Goal: Task Accomplishment & Management: Complete application form

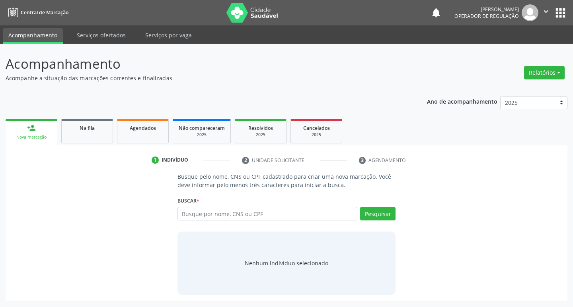
click at [245, 211] on input "text" at bounding box center [267, 214] width 180 height 14
type input "706 2010 9081 7365"
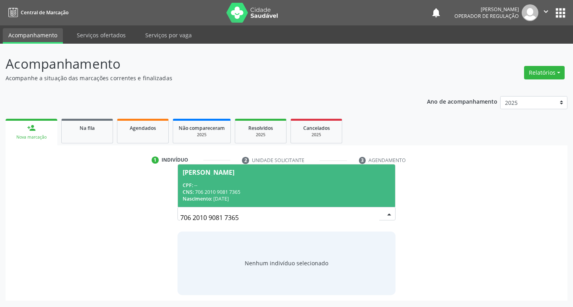
click at [292, 178] on span "[PERSON_NAME] CPF: -- CNS: 706 2010 9081 7365 Nascimento: [DATE]" at bounding box center [287, 186] width 218 height 43
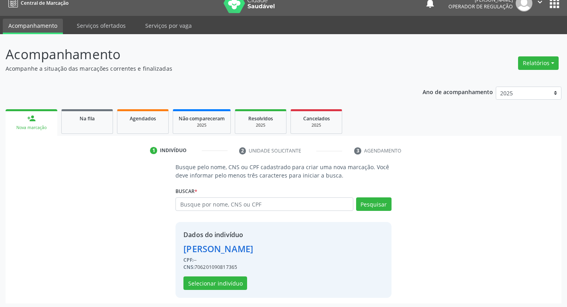
scroll to position [12, 0]
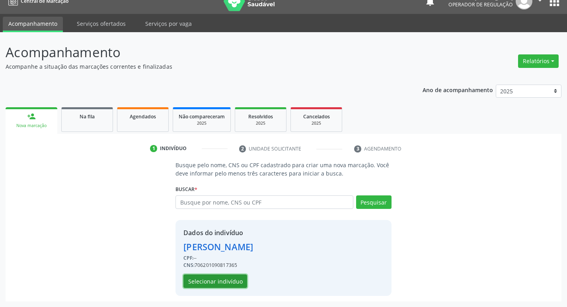
click at [220, 277] on button "Selecionar indivíduo" at bounding box center [215, 282] width 64 height 14
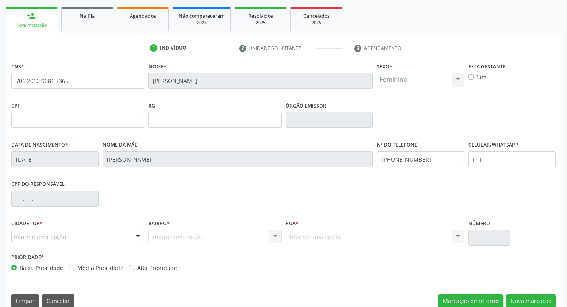
scroll to position [124, 0]
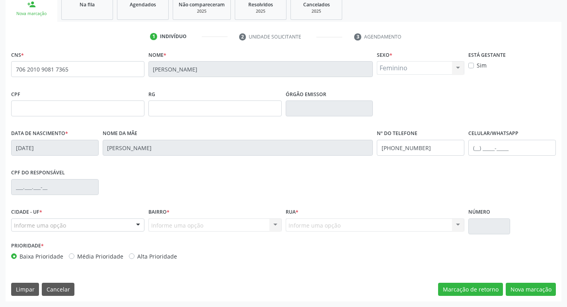
click at [90, 225] on div "Informe uma opção" at bounding box center [77, 226] width 133 height 14
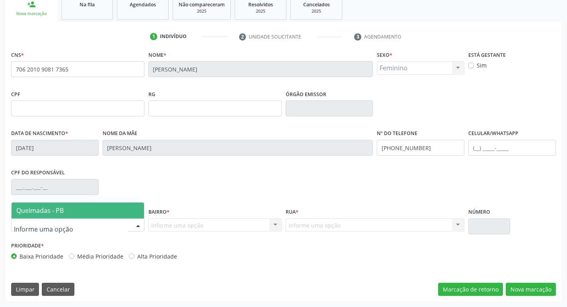
click at [91, 214] on span "Queimadas - PB" at bounding box center [78, 211] width 132 height 16
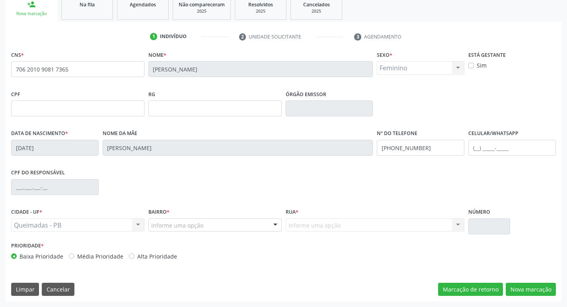
click at [174, 220] on div "Informe uma opção" at bounding box center [214, 226] width 133 height 14
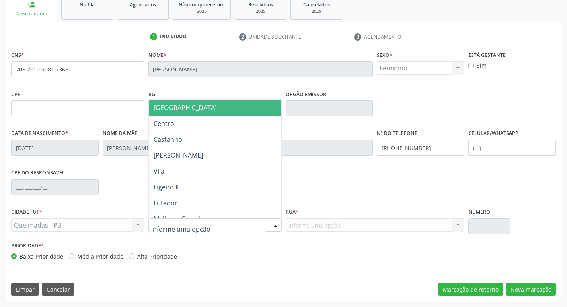
type input "K"
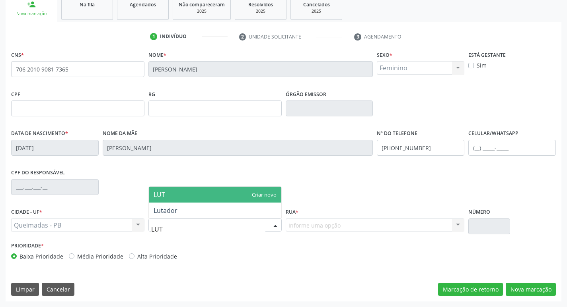
type input "LUTA"
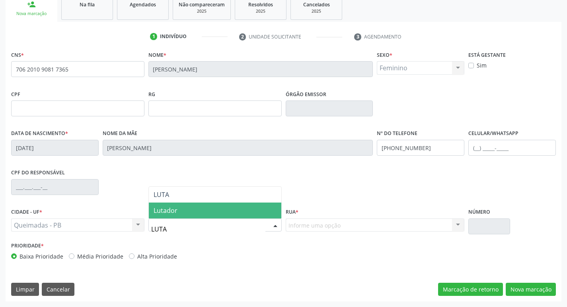
click at [179, 214] on span "Lutador" at bounding box center [215, 211] width 132 height 16
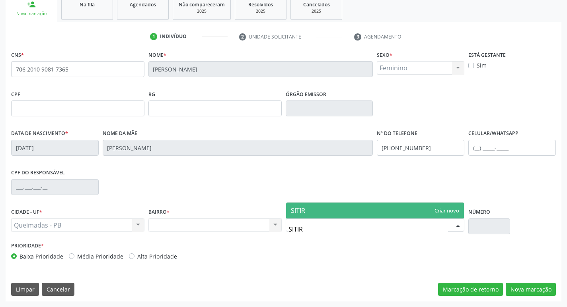
type input "SITI"
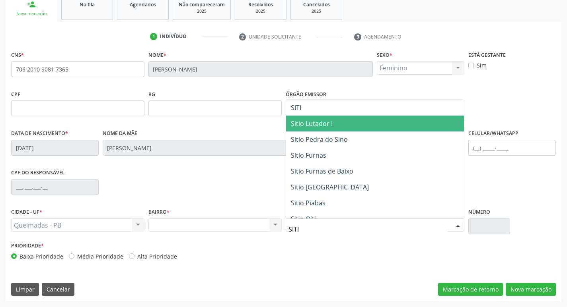
click at [344, 126] on span "Sitio Lutador I" at bounding box center [375, 124] width 178 height 16
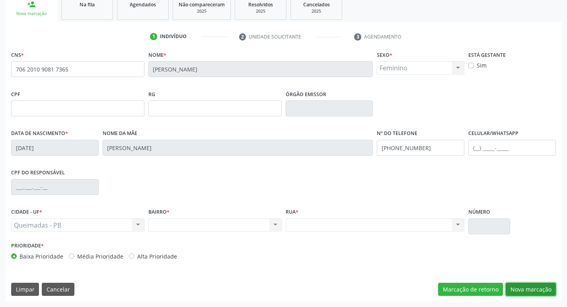
click at [521, 289] on button "Nova marcação" at bounding box center [530, 290] width 50 height 14
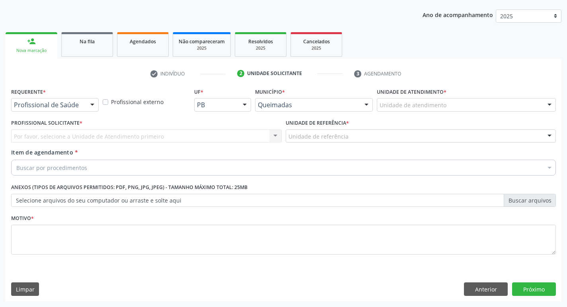
scroll to position [87, 0]
click at [96, 106] on div at bounding box center [92, 106] width 12 height 14
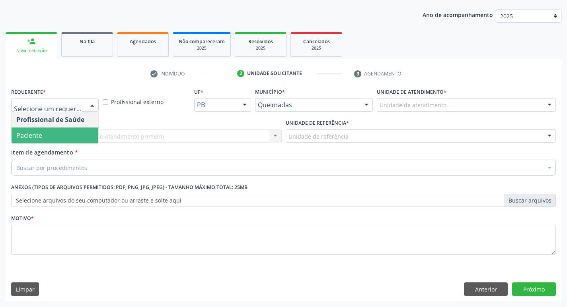
click at [60, 131] on span "Paciente" at bounding box center [55, 136] width 87 height 16
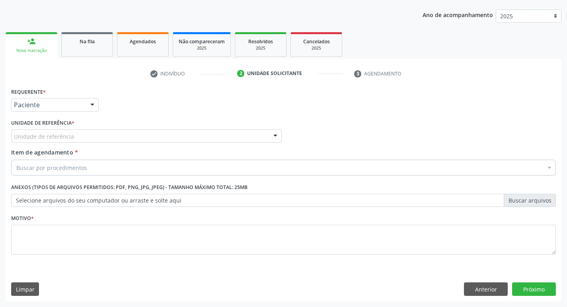
click at [119, 136] on div "Unidade de referência" at bounding box center [146, 137] width 270 height 14
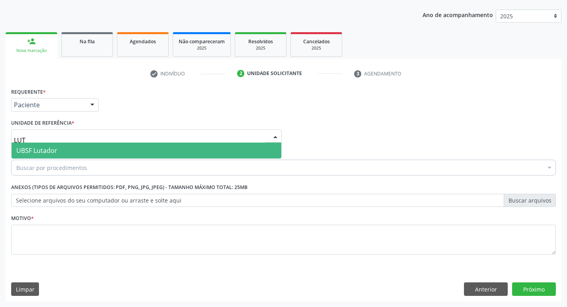
type input "LUTA"
click at [122, 151] on span "UBSF Lutador" at bounding box center [147, 151] width 270 height 16
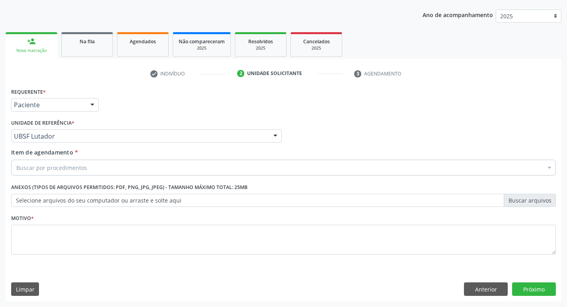
click at [175, 161] on div "Buscar por procedimentos" at bounding box center [283, 168] width 544 height 16
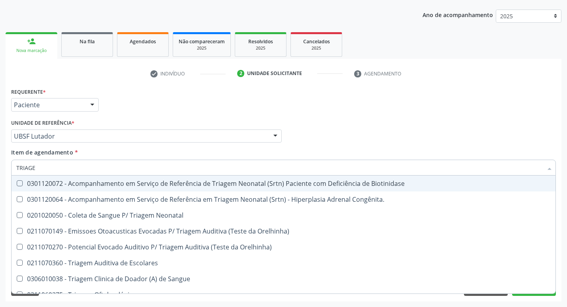
type input "TRIAGEM"
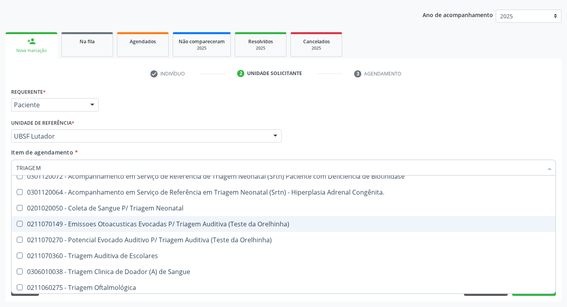
scroll to position [9, 0]
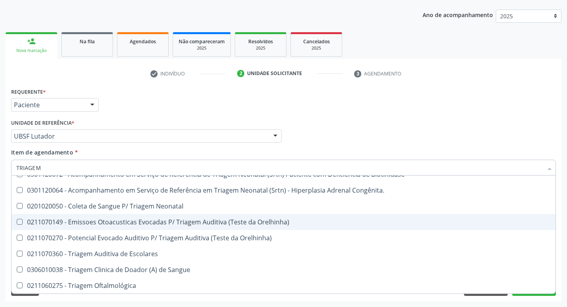
click at [124, 224] on div "0211070149 - Emissoes Otoacusticas Evocadas P/ Triagem Auditiva (Teste da Orelh…" at bounding box center [283, 222] width 534 height 6
checkbox Orelhinha\) "true"
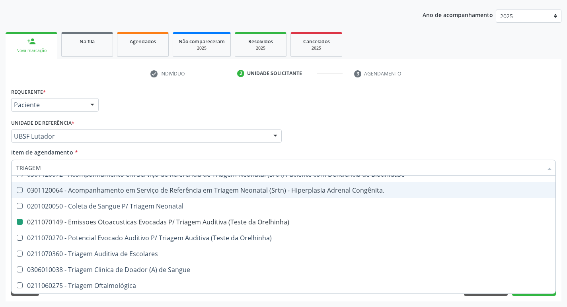
click at [450, 101] on div "Requerente * Paciente Profissional de Saúde Paciente Nenhum resultado encontrad…" at bounding box center [283, 101] width 548 height 31
checkbox Congênita\ "true"
checkbox Orelhinha\) "false"
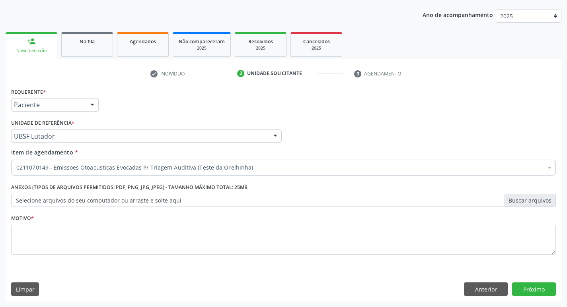
scroll to position [0, 0]
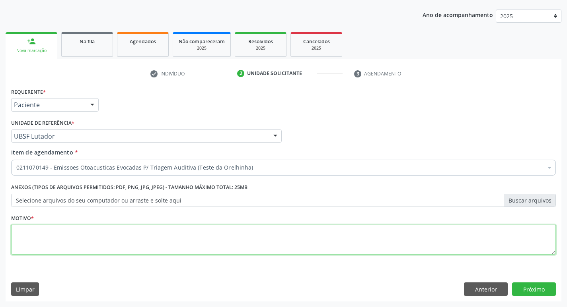
click at [132, 234] on textarea at bounding box center [283, 240] width 544 height 30
type textarea "AVALIAÇÃO"
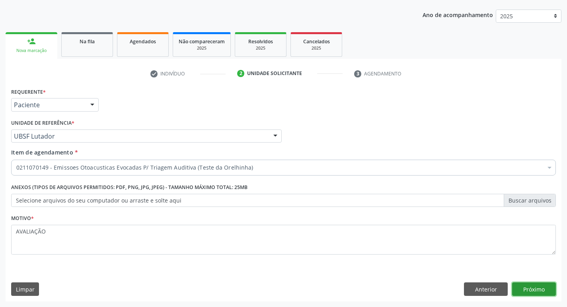
click at [540, 289] on button "Próximo" at bounding box center [534, 290] width 44 height 14
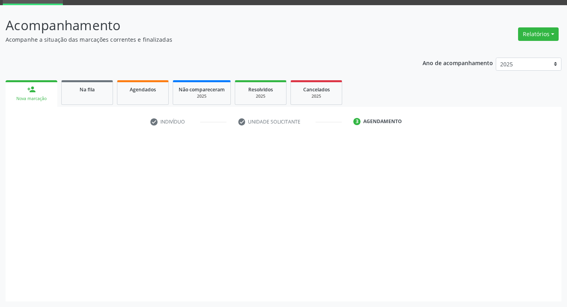
scroll to position [39, 0]
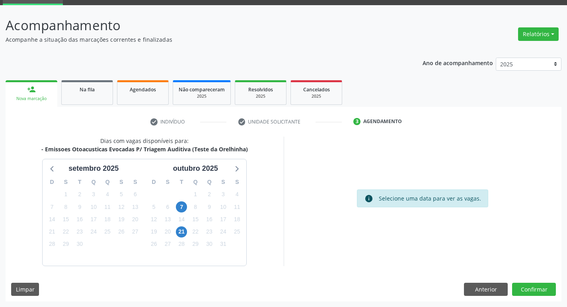
click at [189, 204] on div "8" at bounding box center [195, 207] width 14 height 12
click at [187, 204] on div "7" at bounding box center [182, 207] width 14 height 12
click at [186, 205] on span "7" at bounding box center [181, 207] width 11 height 11
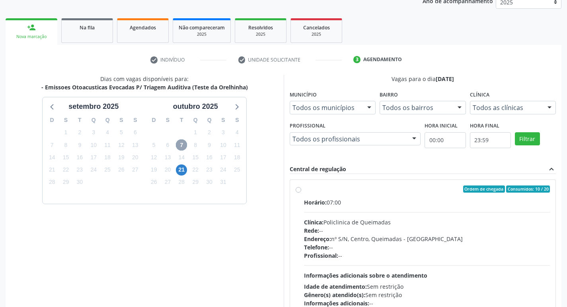
scroll to position [153, 0]
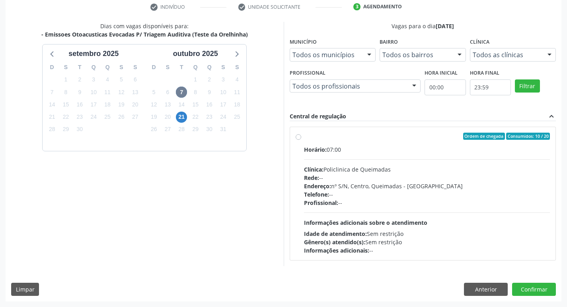
click at [418, 153] on div "Horário: 07:00" at bounding box center [427, 150] width 246 height 8
click at [301, 140] on input "Ordem de chegada Consumidos: 10 / 20 Horário: 07:00 Clínica: Policlinica de Que…" at bounding box center [298, 136] width 6 height 7
radio input "true"
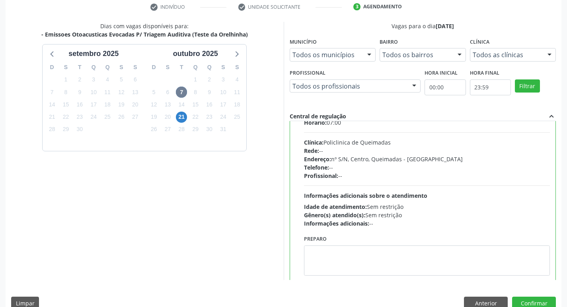
scroll to position [39, 0]
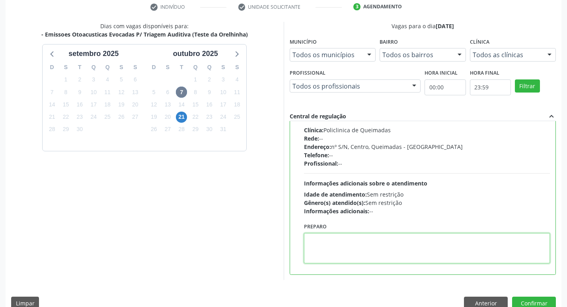
click at [381, 243] on textarea at bounding box center [427, 248] width 246 height 30
type textarea "LEVAR A CADERNETA DE VACINAÇÃO."
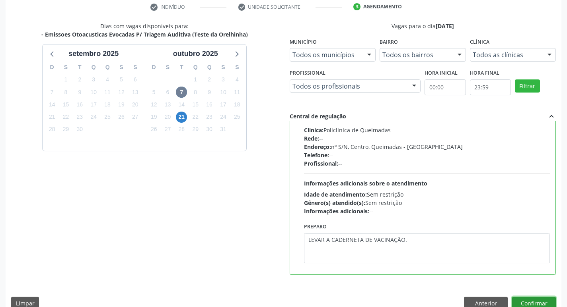
click at [529, 302] on button "Confirmar" at bounding box center [534, 304] width 44 height 14
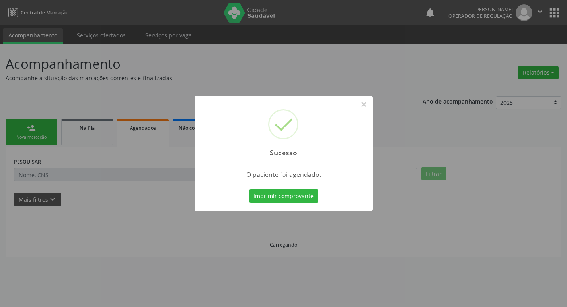
scroll to position [0, 0]
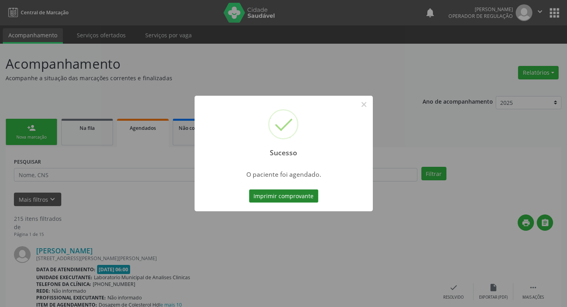
click at [271, 196] on button "Imprimir comprovante" at bounding box center [283, 197] width 69 height 14
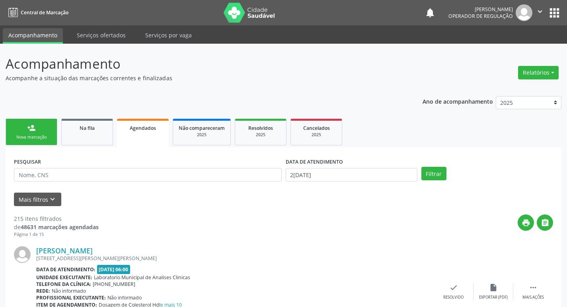
click at [42, 137] on div "Nova marcação" at bounding box center [32, 137] width 40 height 6
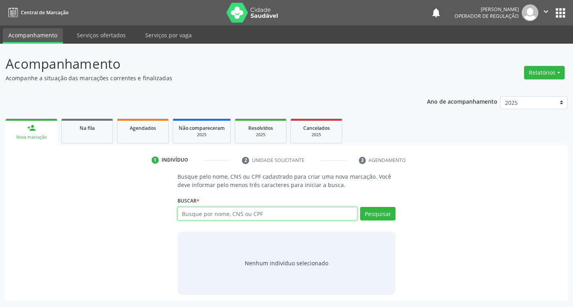
click at [194, 212] on input "text" at bounding box center [267, 214] width 180 height 14
type input "702508381231236"
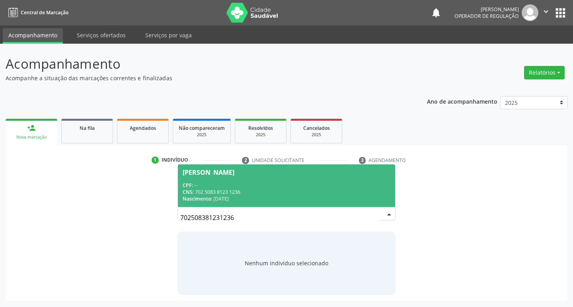
click at [199, 176] on span "[PERSON_NAME] CPF: -- CNS: 702 5083 8123 1236 Nascimento: 2[DATE]" at bounding box center [287, 186] width 218 height 43
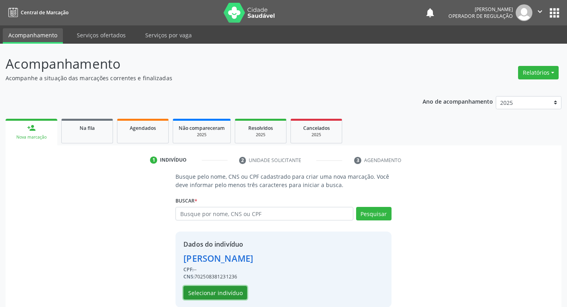
click at [231, 292] on button "Selecionar indivíduo" at bounding box center [215, 293] width 64 height 14
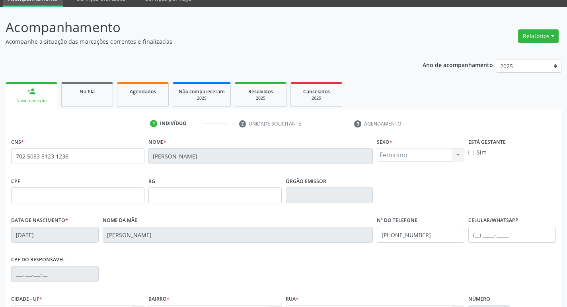
scroll to position [124, 0]
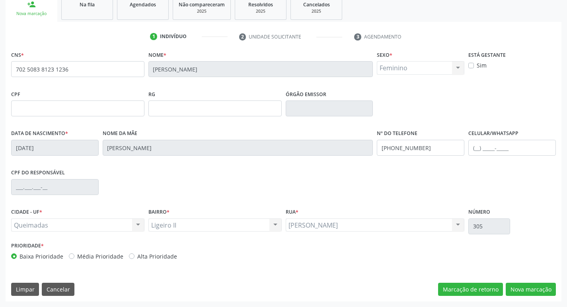
drag, startPoint x: 535, startPoint y: 297, endPoint x: 140, endPoint y: 217, distance: 402.9
click at [534, 297] on div "CNS * 702 5083 8123 1236 [GEOGRAPHIC_DATA] * [PERSON_NAME] * Feminino Masculino…" at bounding box center [284, 175] width 556 height 253
click at [512, 285] on button "Nova marcação" at bounding box center [530, 290] width 50 height 14
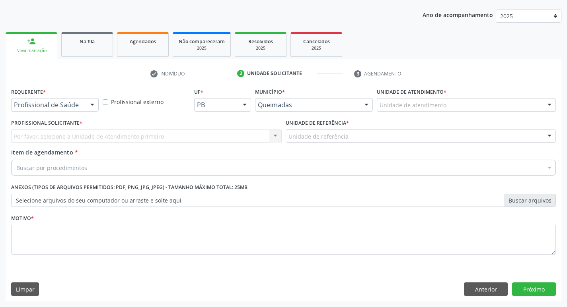
scroll to position [87, 0]
click at [60, 111] on div "Profissional de Saúde" at bounding box center [54, 105] width 87 height 14
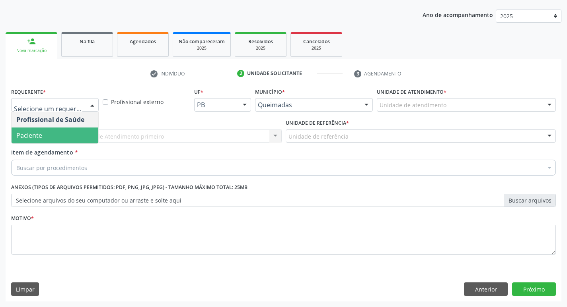
click at [65, 139] on span "Paciente" at bounding box center [55, 136] width 87 height 16
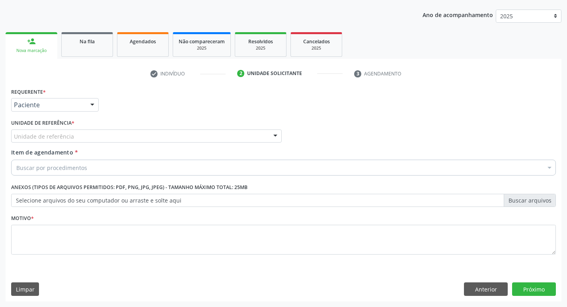
click at [75, 142] on div "Unidade de referência" at bounding box center [146, 137] width 270 height 14
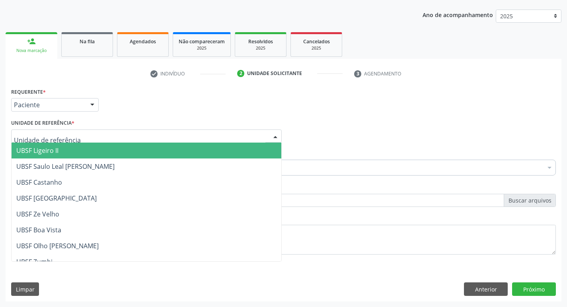
click at [76, 148] on span "UBSF Ligeiro II" at bounding box center [147, 151] width 270 height 16
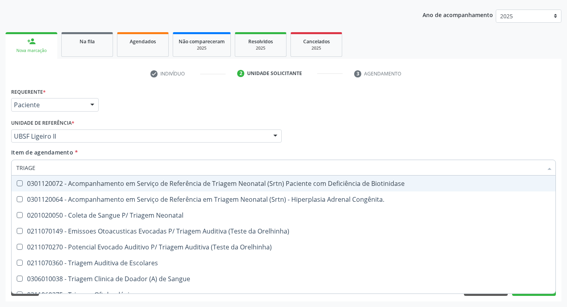
type input "TRIAGEM"
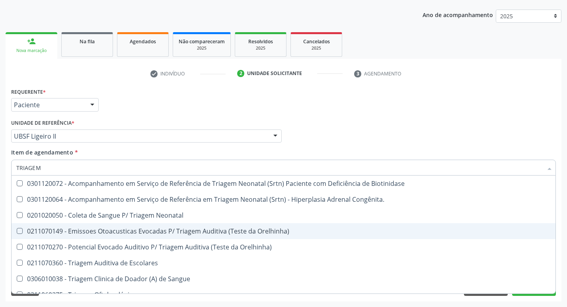
click at [196, 230] on div "0211070149 - Emissoes Otoacusticas Evocadas P/ Triagem Auditiva (Teste da Orelh…" at bounding box center [283, 231] width 534 height 6
checkbox Orelhinha\) "true"
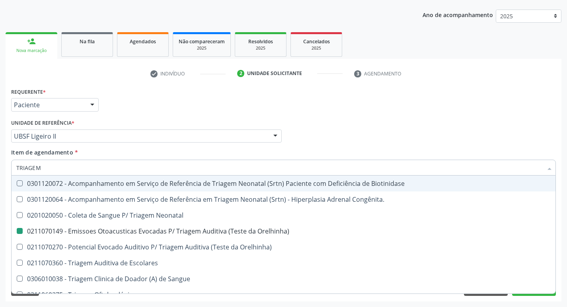
click at [409, 95] on div "Requerente * Paciente Profissional de Saúde Paciente Nenhum resultado encontrad…" at bounding box center [283, 101] width 548 height 31
checkbox Congênita\ "true"
checkbox Orelhinha\) "false"
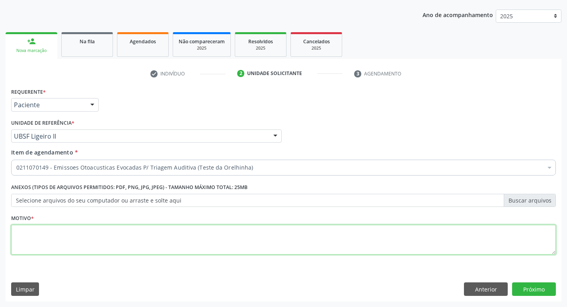
click at [132, 239] on textarea at bounding box center [283, 240] width 544 height 30
type textarea "AVALIAÇÃO"
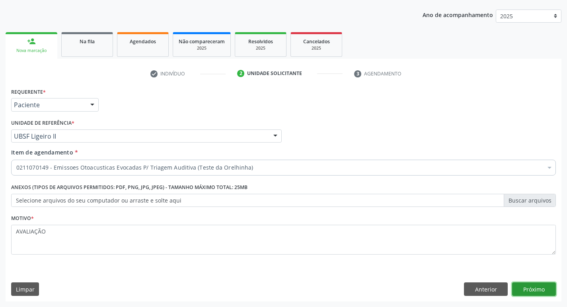
click at [521, 285] on button "Próximo" at bounding box center [534, 290] width 44 height 14
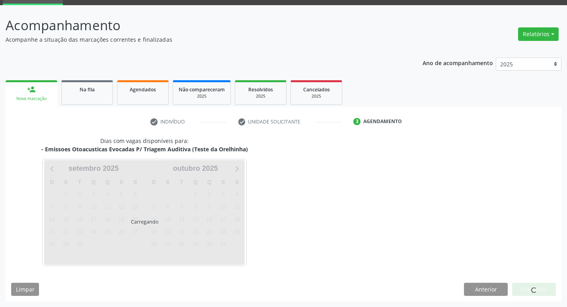
scroll to position [39, 0]
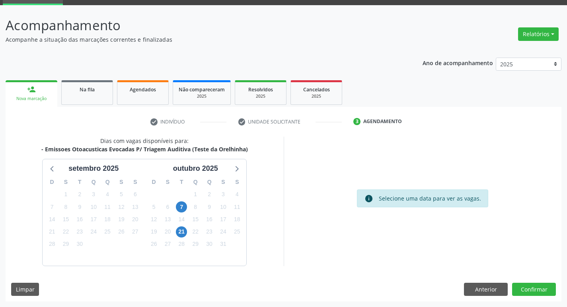
click at [189, 208] on div "8" at bounding box center [195, 207] width 14 height 12
click at [187, 208] on div "7" at bounding box center [182, 207] width 14 height 12
click at [185, 208] on span "7" at bounding box center [181, 207] width 11 height 11
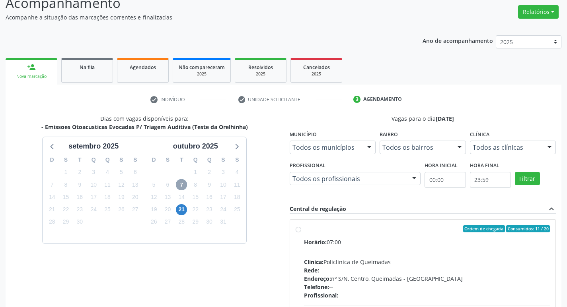
scroll to position [78, 0]
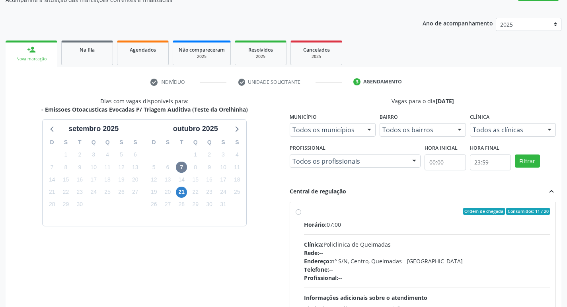
click at [347, 213] on div "Ordem de chegada Consumidos: 11 / 20" at bounding box center [427, 211] width 246 height 7
click at [301, 213] on input "Ordem de chegada Consumidos: 11 / 20 Horário: 07:00 Clínica: Policlinica de Que…" at bounding box center [298, 211] width 6 height 7
radio input "true"
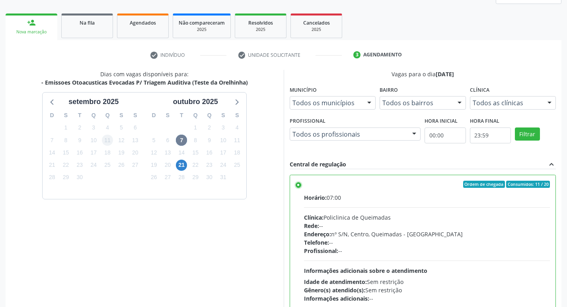
scroll to position [168, 0]
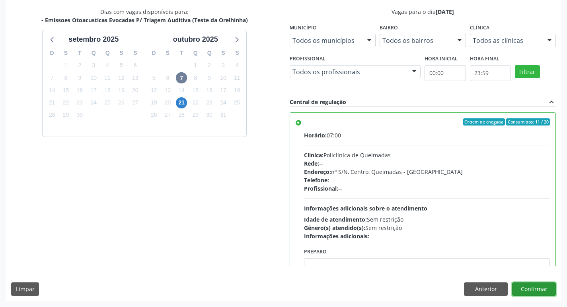
click at [540, 289] on button "Confirmar" at bounding box center [534, 290] width 44 height 14
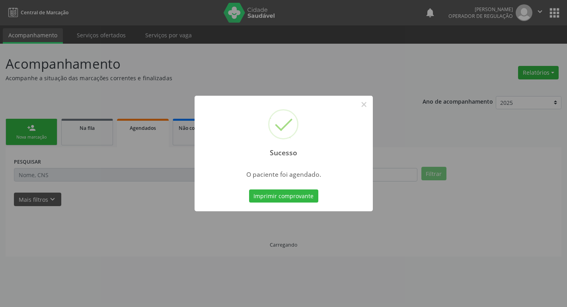
scroll to position [0, 0]
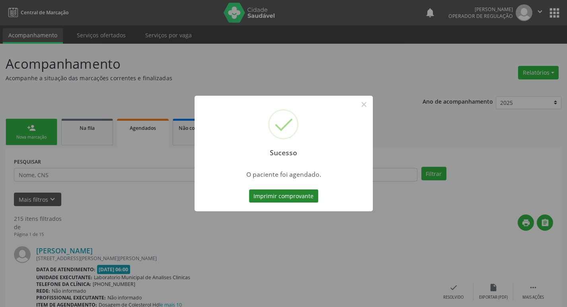
click at [302, 191] on button "Imprimir comprovante" at bounding box center [283, 197] width 69 height 14
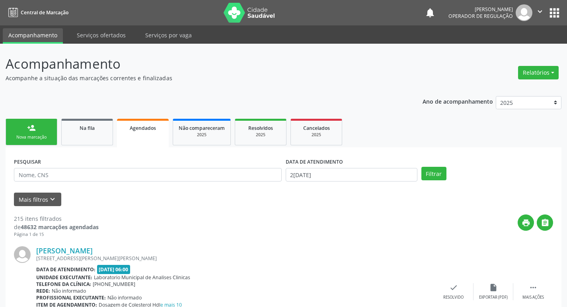
click at [39, 138] on div "Nova marcação" at bounding box center [32, 137] width 40 height 6
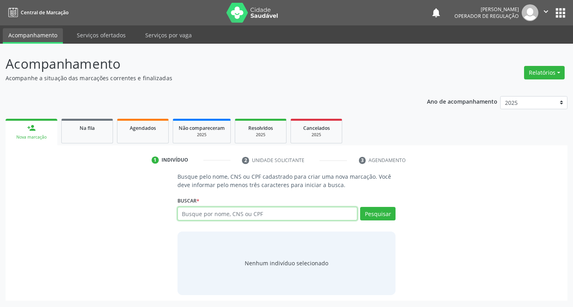
click at [241, 209] on input "text" at bounding box center [267, 214] width 180 height 14
type input "705002847185955"
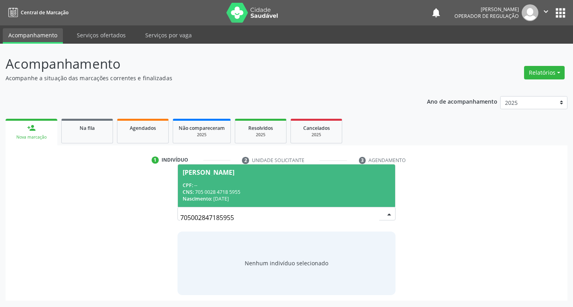
click at [246, 188] on div "CPF: --" at bounding box center [287, 185] width 208 height 7
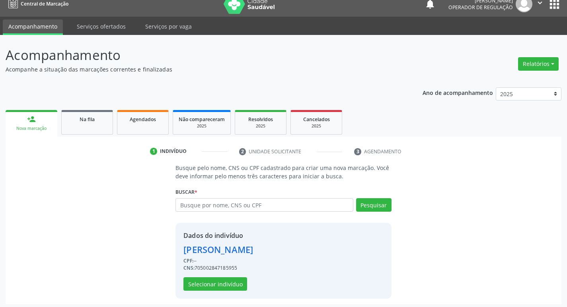
scroll to position [12, 0]
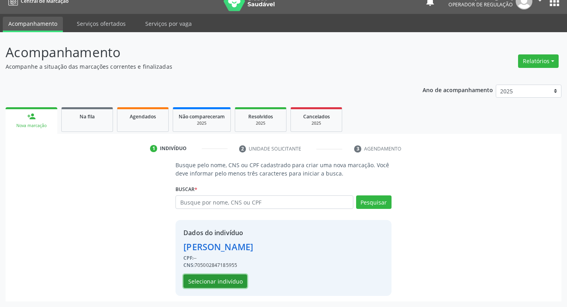
click at [220, 284] on button "Selecionar indivíduo" at bounding box center [215, 282] width 64 height 14
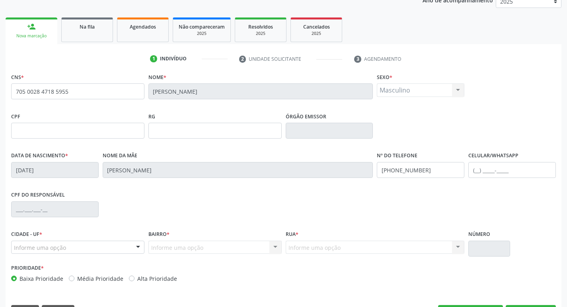
scroll to position [124, 0]
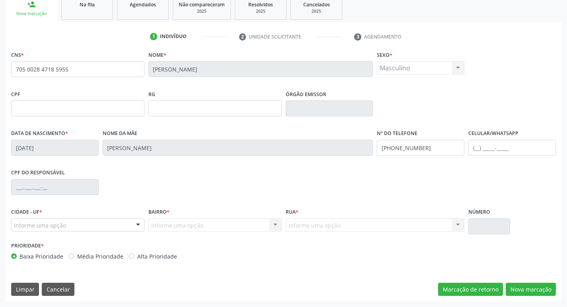
click at [107, 223] on div "Informe uma opção" at bounding box center [77, 226] width 133 height 14
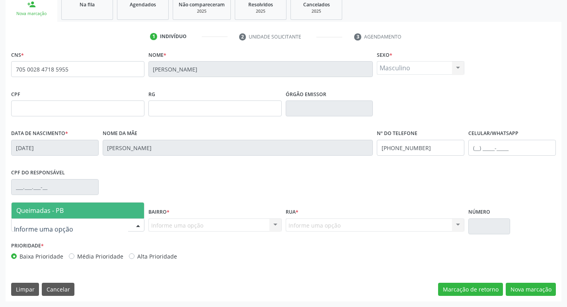
click at [103, 209] on span "Queimadas - PB" at bounding box center [78, 211] width 132 height 16
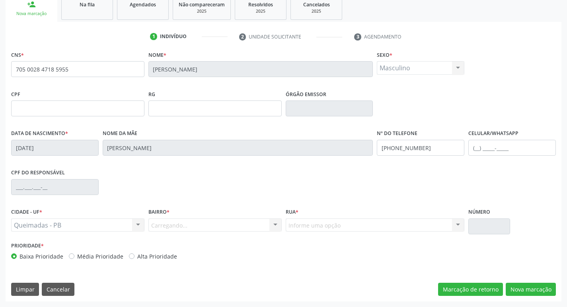
click at [192, 229] on div "Carregando... Nenhum resultado encontrado para: " " Nenhuma opção encontrada. D…" at bounding box center [214, 226] width 133 height 14
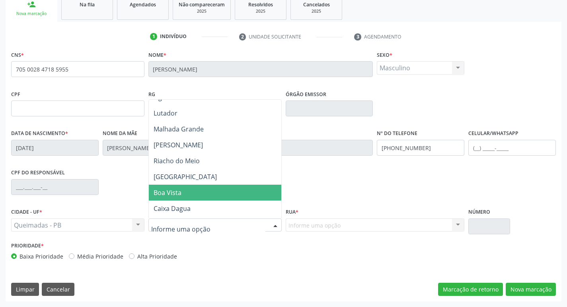
scroll to position [40, 0]
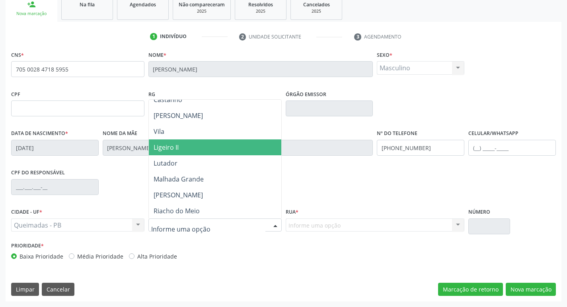
click at [188, 151] on span "Ligeiro II" at bounding box center [215, 148] width 132 height 16
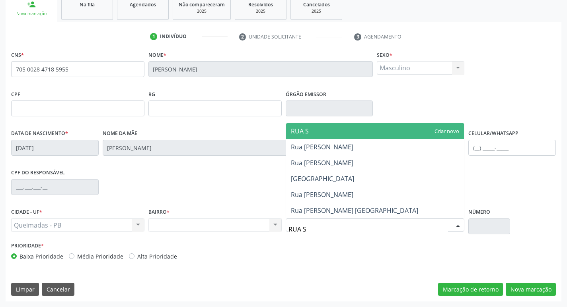
type input "RUA SE"
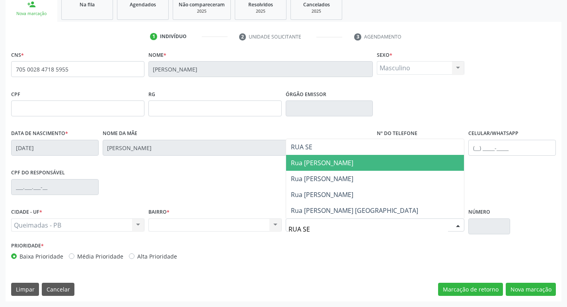
click at [328, 160] on span "Rua [PERSON_NAME]" at bounding box center [322, 163] width 62 height 9
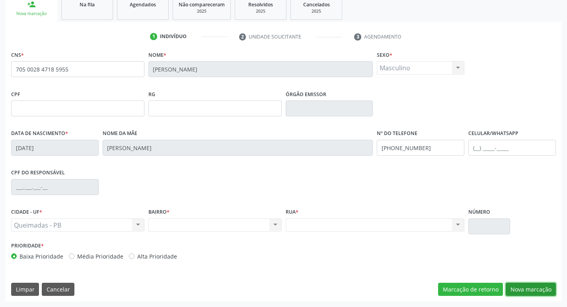
click at [519, 289] on button "Nova marcação" at bounding box center [530, 290] width 50 height 14
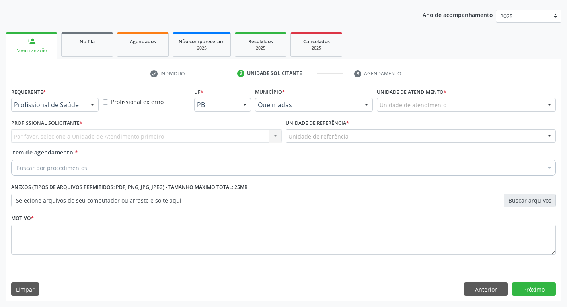
scroll to position [87, 0]
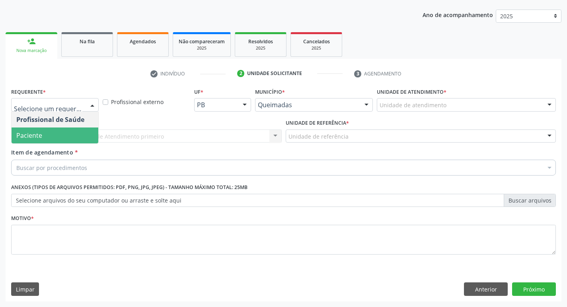
click at [63, 137] on span "Paciente" at bounding box center [55, 136] width 87 height 16
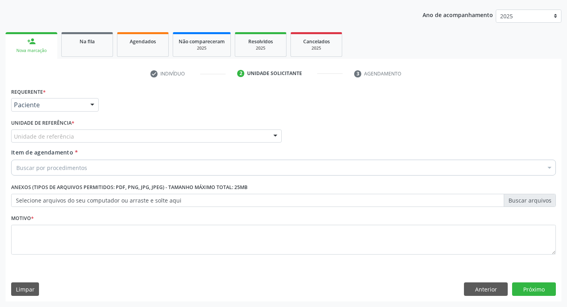
click at [66, 142] on div "Unidade de referência" at bounding box center [146, 137] width 270 height 14
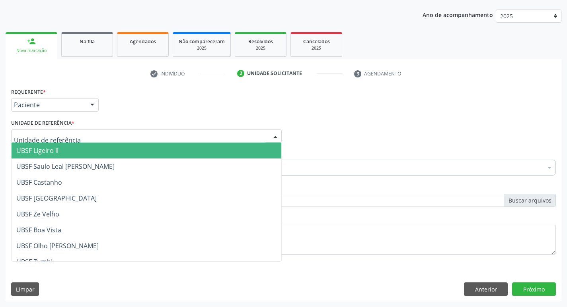
click at [68, 149] on span "UBSF Ligeiro II" at bounding box center [147, 151] width 270 height 16
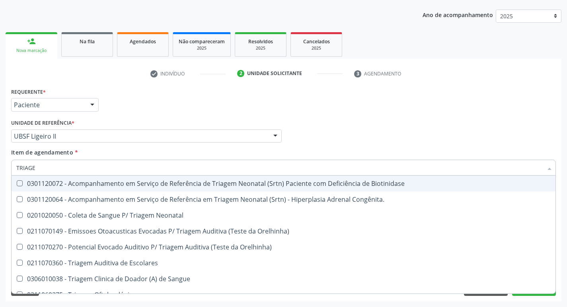
type input "TRIAGEM"
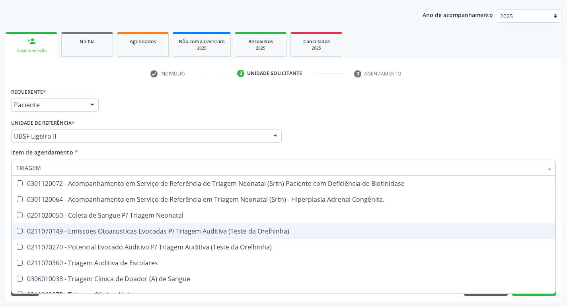
click at [100, 232] on div "0211070149 - Emissoes Otoacusticas Evocadas P/ Triagem Auditiva (Teste da Orelh…" at bounding box center [283, 231] width 534 height 6
checkbox Orelhinha\) "true"
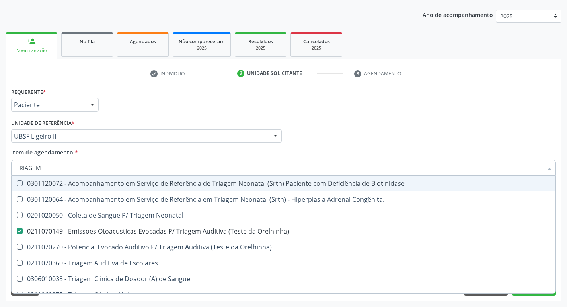
click at [353, 105] on div "Requerente * Paciente Profissional de Saúde Paciente Nenhum resultado encontrad…" at bounding box center [283, 101] width 548 height 31
checkbox Congênita\ "true"
checkbox Orelhinha\) "false"
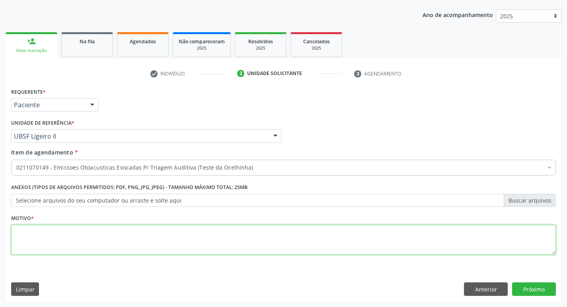
click at [89, 243] on textarea at bounding box center [283, 240] width 544 height 30
type textarea "AVALIAÇÃO"
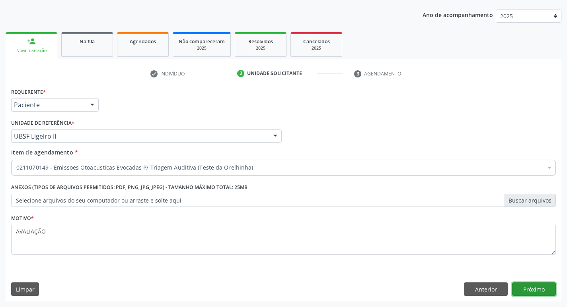
click at [539, 285] on button "Próximo" at bounding box center [534, 290] width 44 height 14
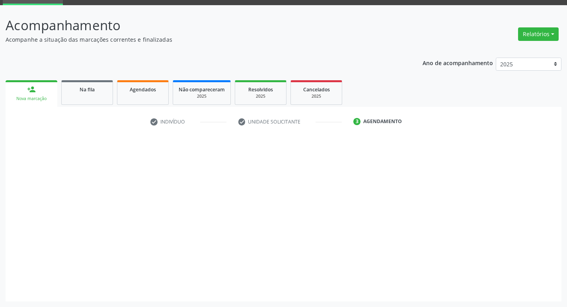
scroll to position [39, 0]
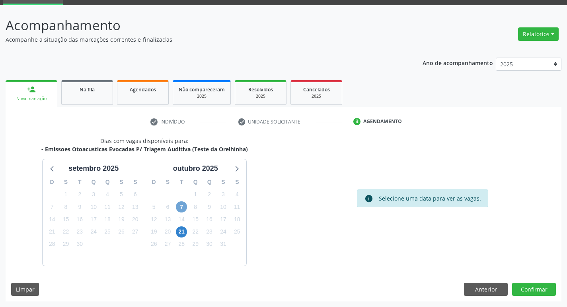
click at [187, 209] on span "7" at bounding box center [181, 207] width 11 height 11
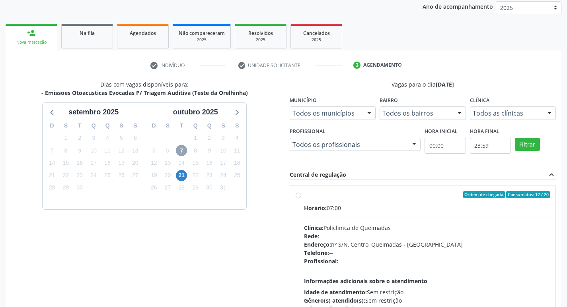
scroll to position [153, 0]
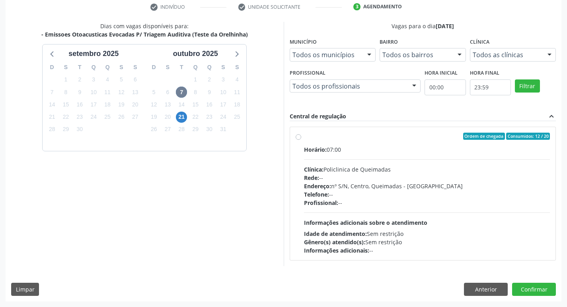
click at [369, 173] on div "Clínica: Policlinica de Queimadas" at bounding box center [427, 169] width 246 height 8
click at [301, 140] on input "Ordem de chegada Consumidos: 12 / 20 Horário: 07:00 Clínica: Policlinica de Que…" at bounding box center [298, 136] width 6 height 7
radio input "true"
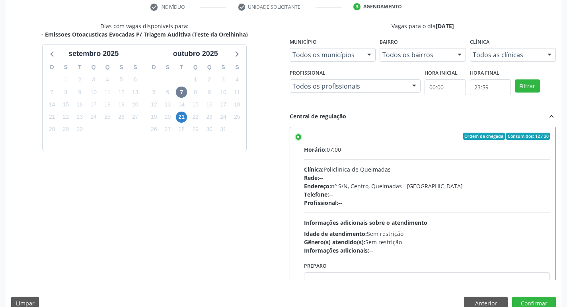
scroll to position [39, 0]
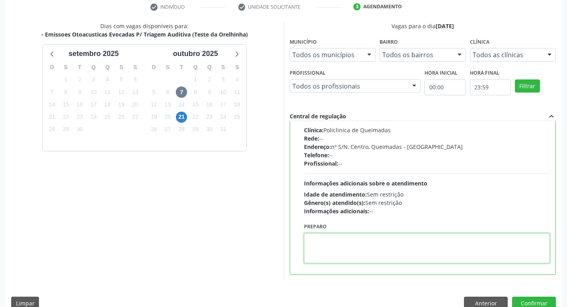
click at [343, 240] on textarea at bounding box center [427, 248] width 246 height 30
type textarea "LEVAR A CADERNETA DE VACINAÇÃO"
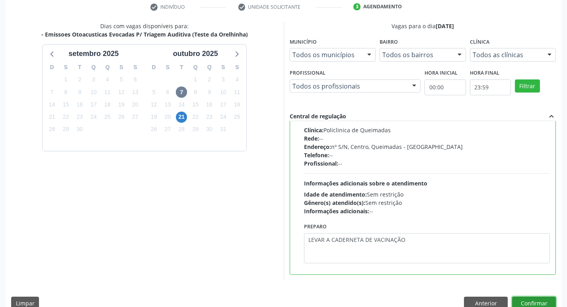
click at [530, 301] on button "Confirmar" at bounding box center [534, 304] width 44 height 14
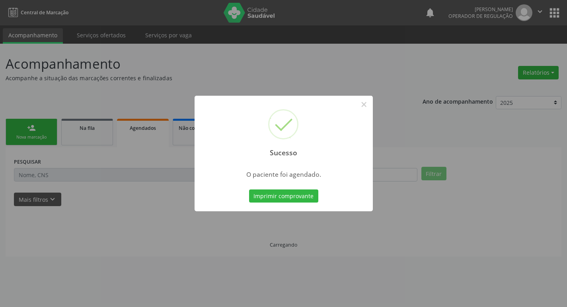
scroll to position [0, 0]
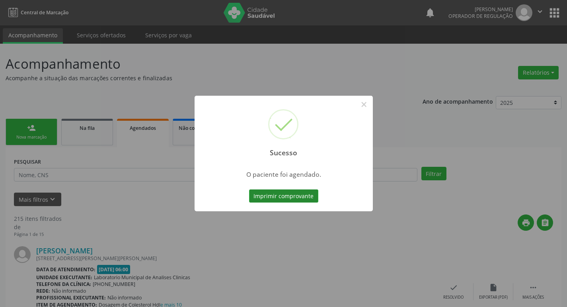
click at [292, 197] on button "Imprimir comprovante" at bounding box center [283, 197] width 69 height 14
